Goal: Transaction & Acquisition: Purchase product/service

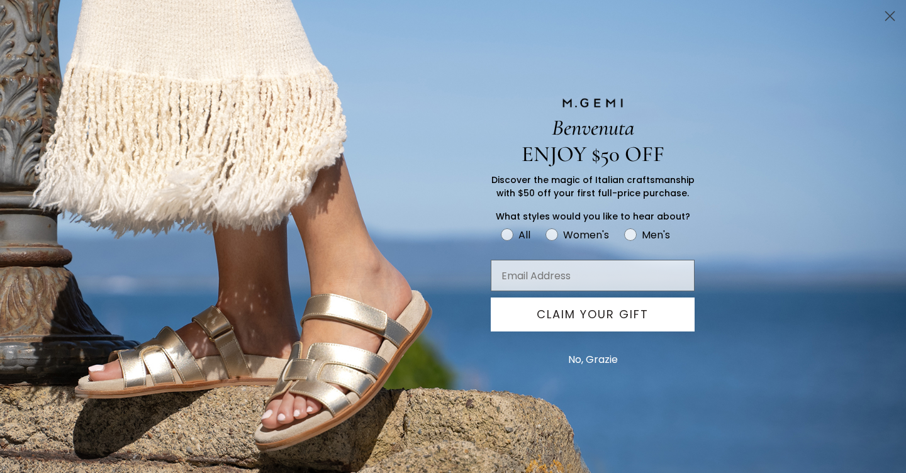
click at [611, 362] on button "No, Grazie" at bounding box center [593, 359] width 62 height 31
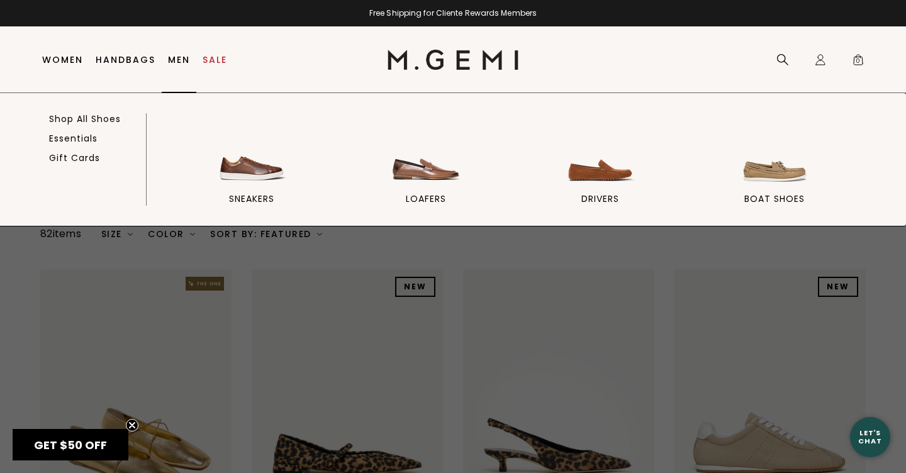
click at [176, 55] on link "Men" at bounding box center [179, 60] width 22 height 10
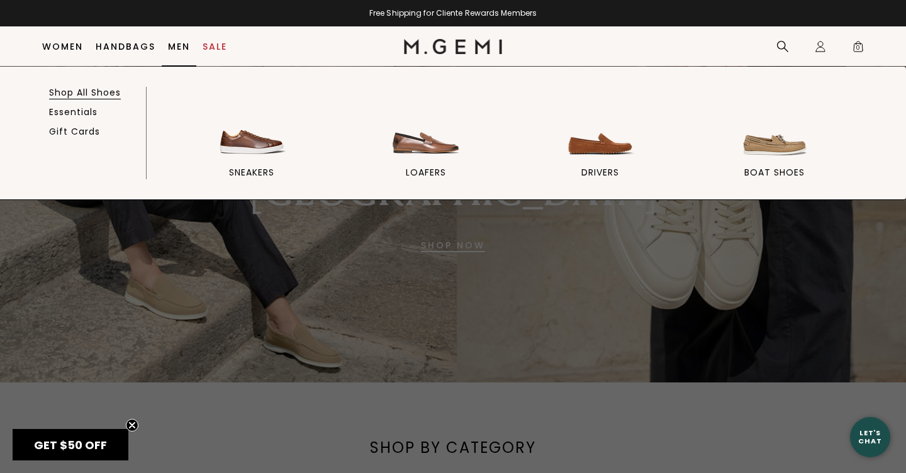
scroll to position [102, 0]
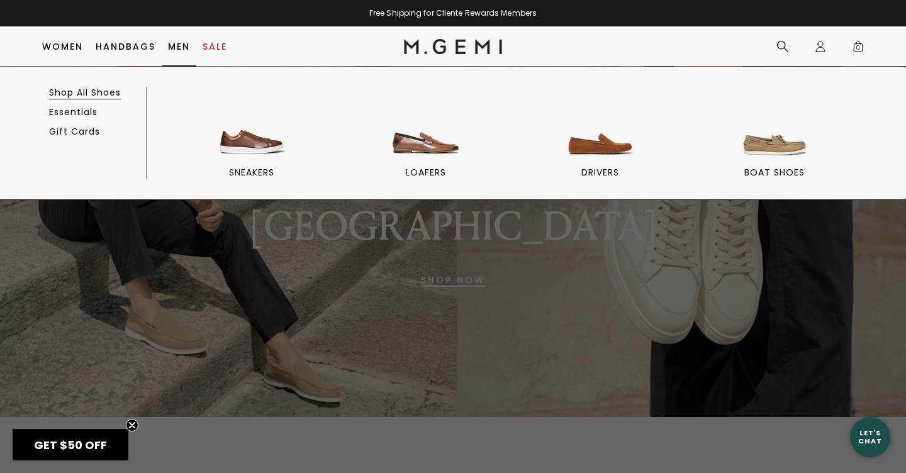
click at [93, 92] on link "Shop All Shoes" at bounding box center [85, 92] width 72 height 11
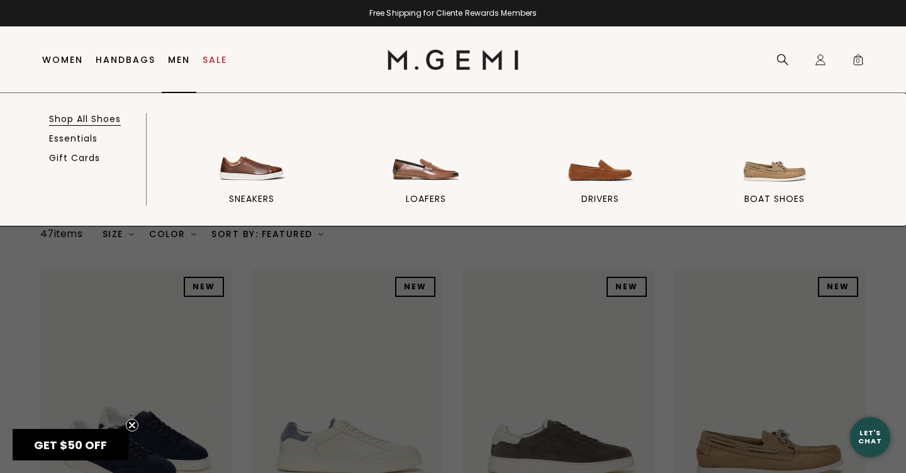
click at [87, 121] on link "Shop All Shoes" at bounding box center [85, 118] width 72 height 11
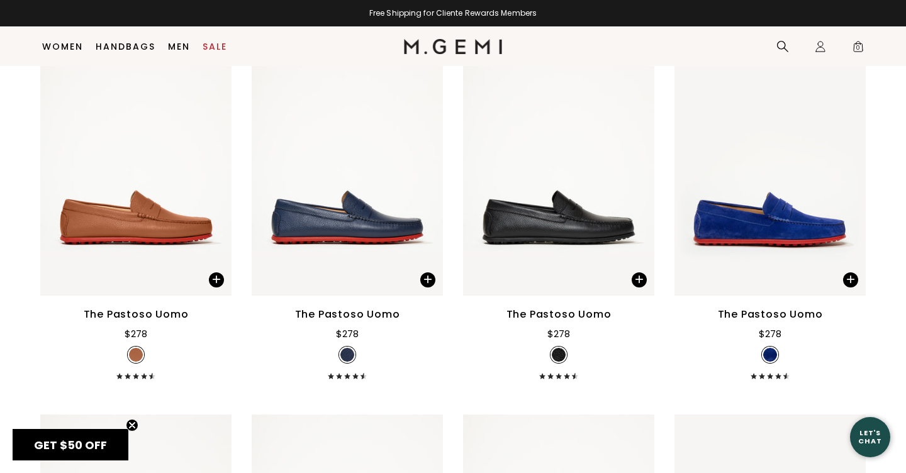
scroll to position [2806, 0]
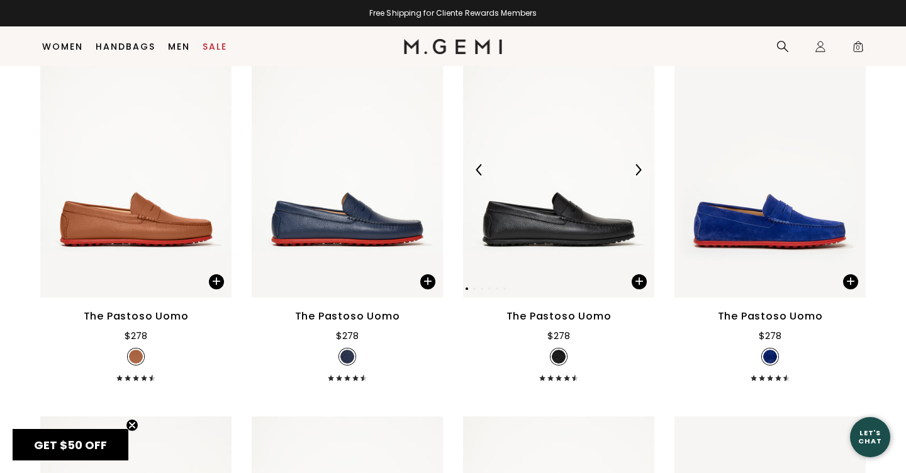
click at [565, 242] on img at bounding box center [558, 169] width 191 height 255
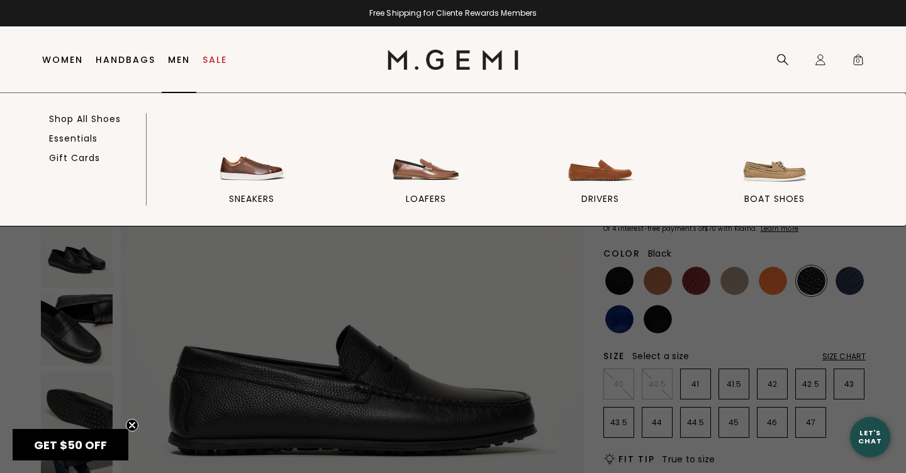
click at [176, 62] on link "Men" at bounding box center [179, 60] width 22 height 10
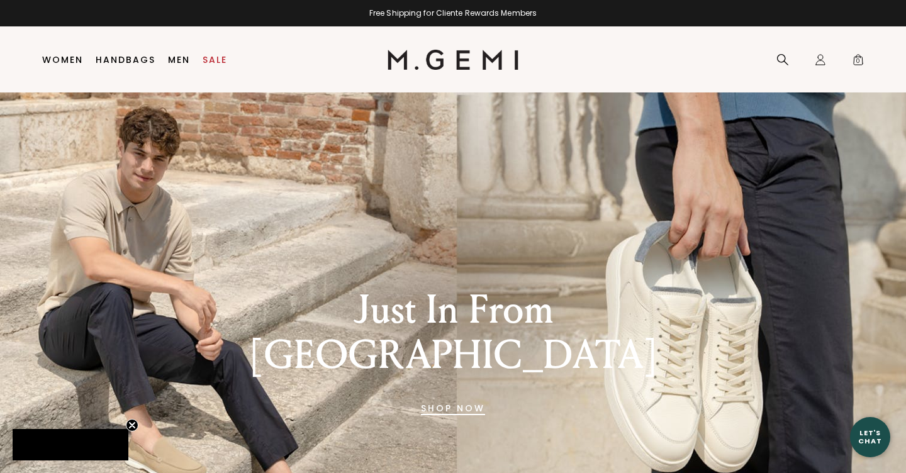
click at [441, 250] on div "Just In From [GEOGRAPHIC_DATA] SHOP NOW" at bounding box center [453, 318] width 906 height 453
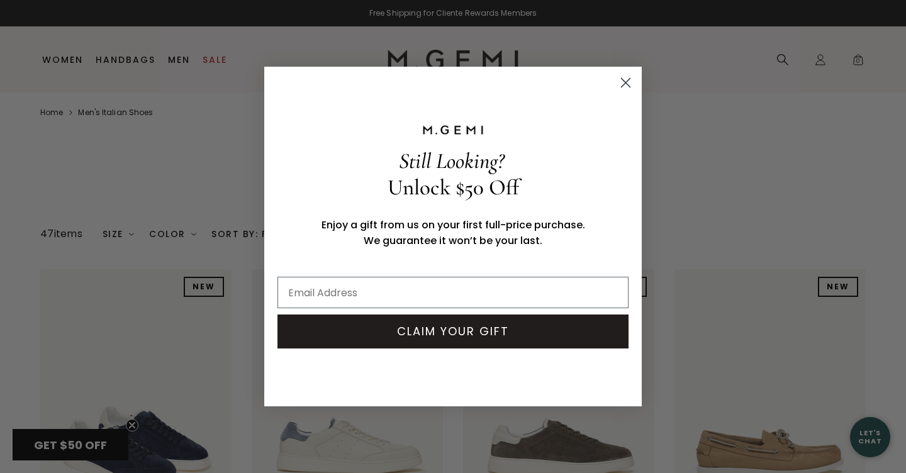
click at [633, 82] on circle "Close dialog" at bounding box center [625, 82] width 21 height 21
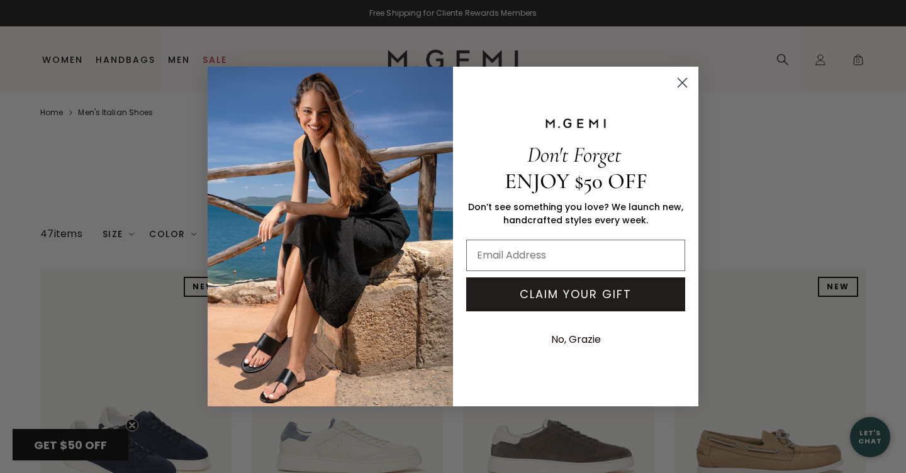
click at [681, 87] on circle "Close dialog" at bounding box center [682, 82] width 21 height 21
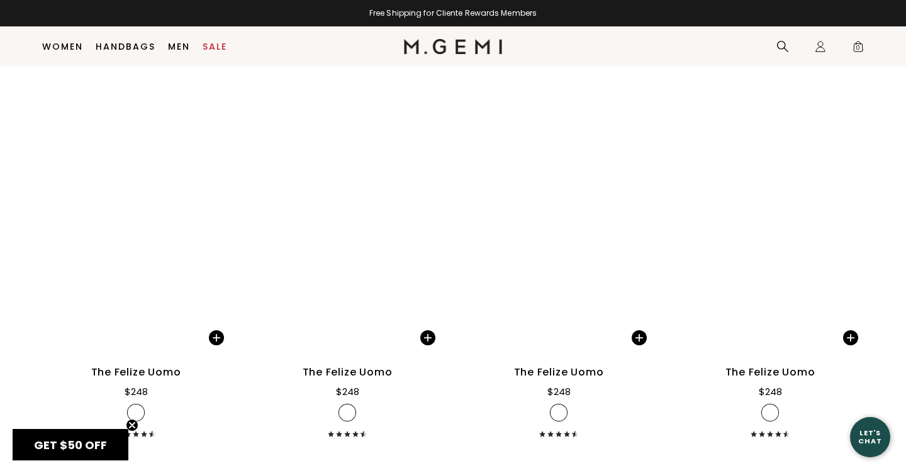
scroll to position [2008, 0]
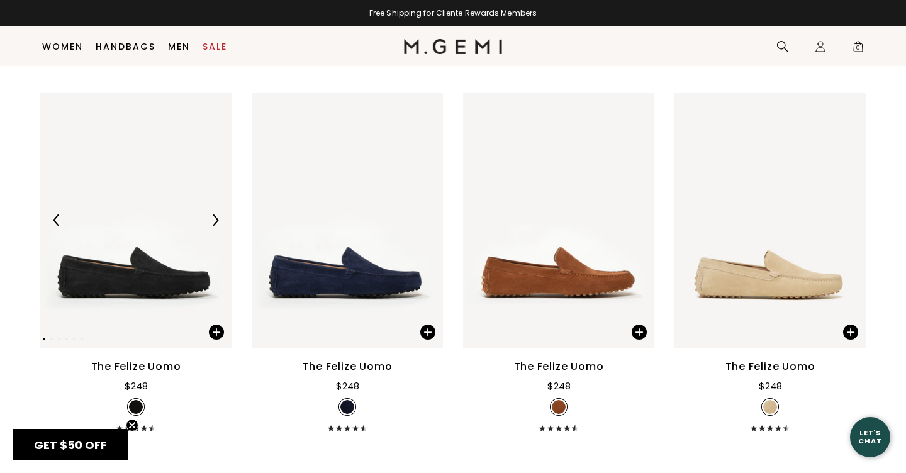
click at [160, 283] on img at bounding box center [135, 220] width 191 height 255
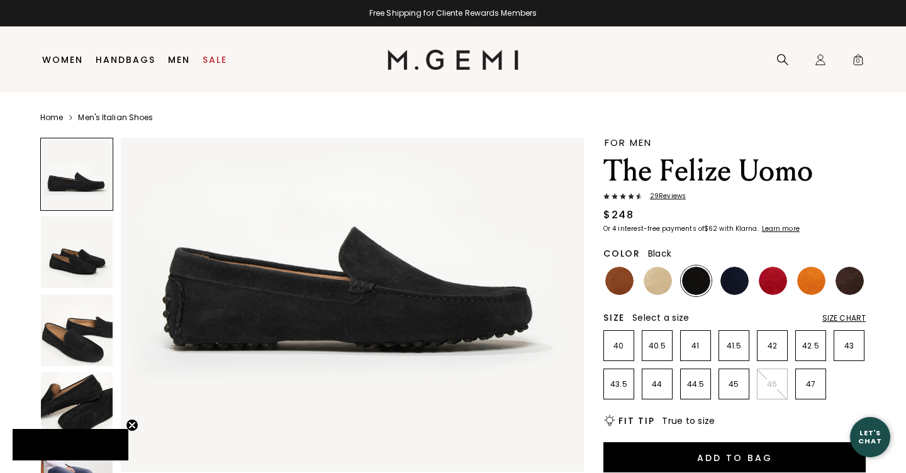
click at [377, 299] on img at bounding box center [352, 240] width 463 height 463
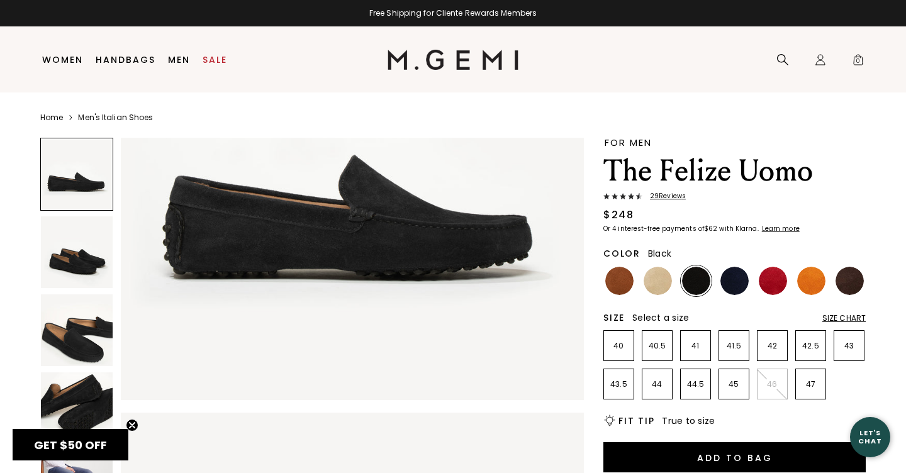
scroll to position [227, 0]
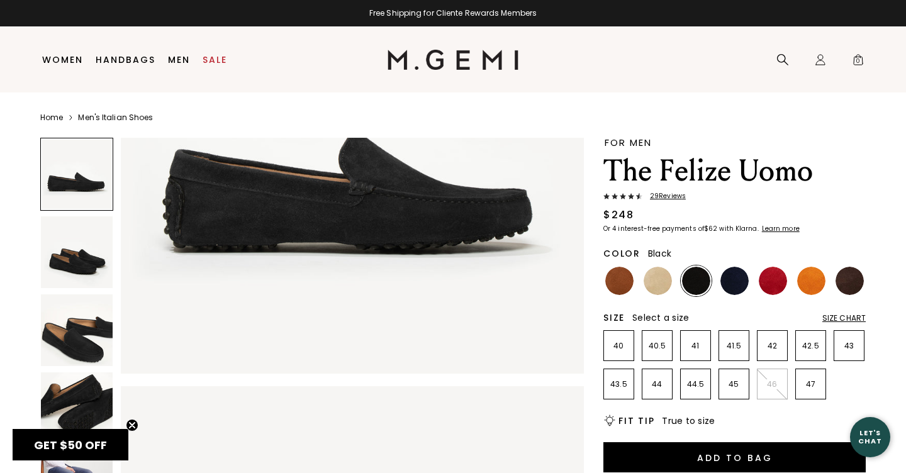
click at [133, 427] on icon "Close teaser" at bounding box center [132, 425] width 5 height 5
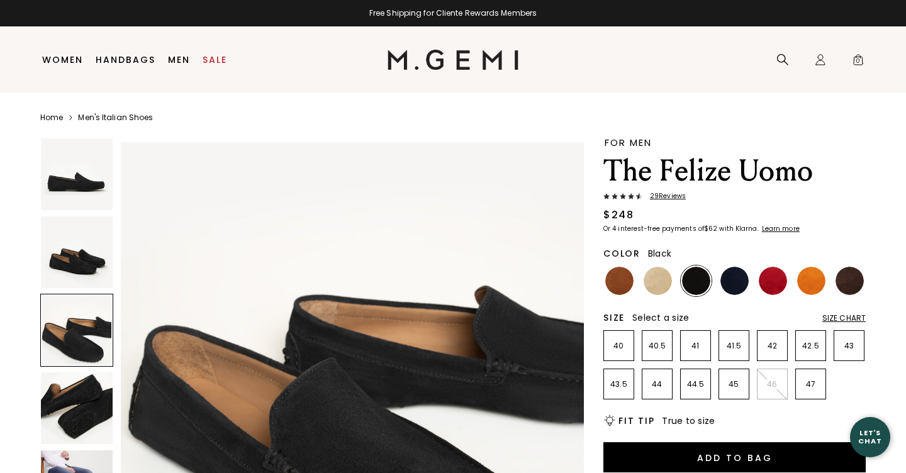
scroll to position [0, 0]
